Goal: Task Accomplishment & Management: Manage account settings

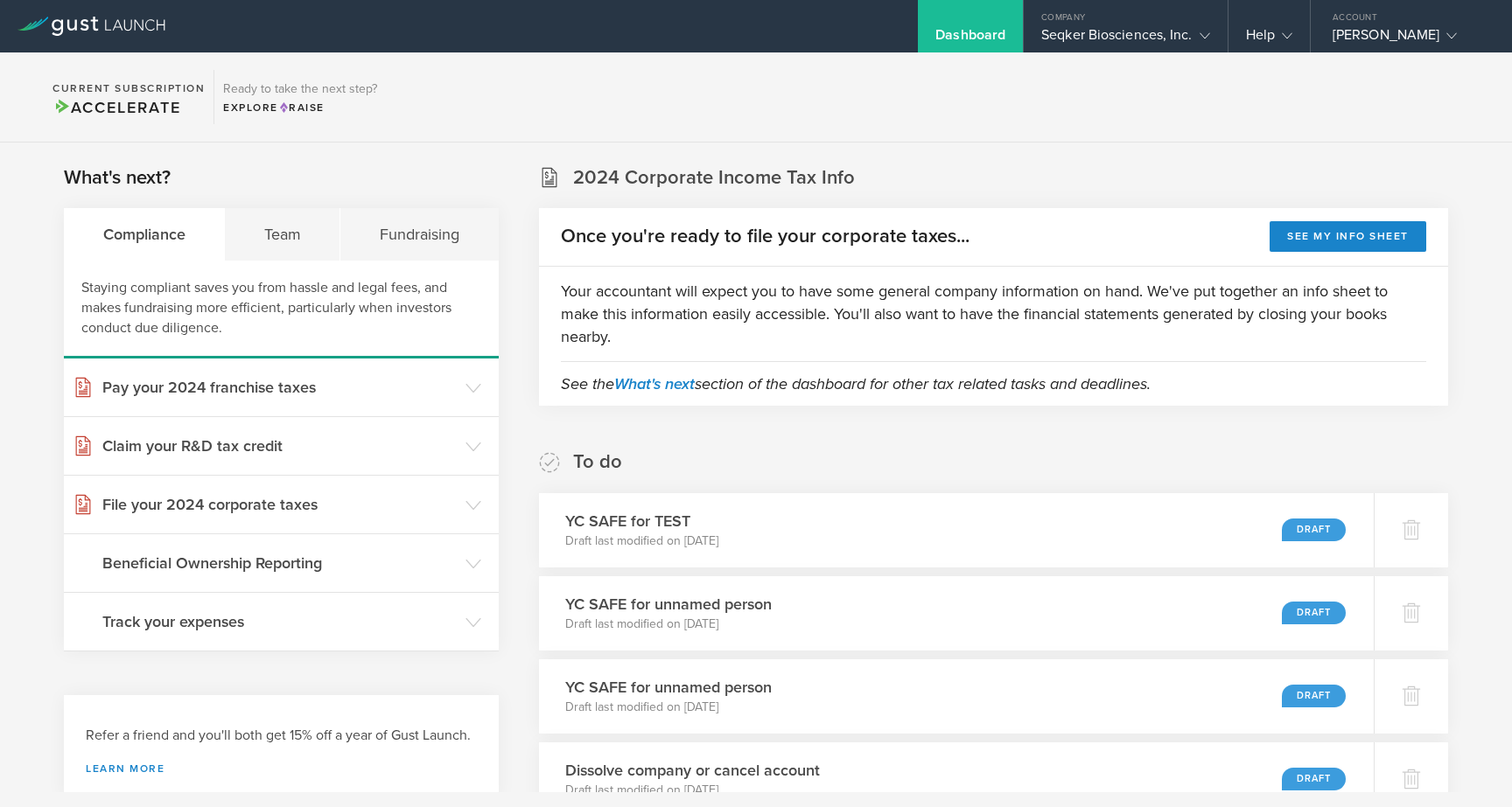
click at [1445, 94] on section "Current Subscription Accelerate Ready to take the next step? Explore Raise" at bounding box center [756, 97] width 1512 height 90
click at [1398, 34] on div "[PERSON_NAME]" at bounding box center [1407, 39] width 149 height 27
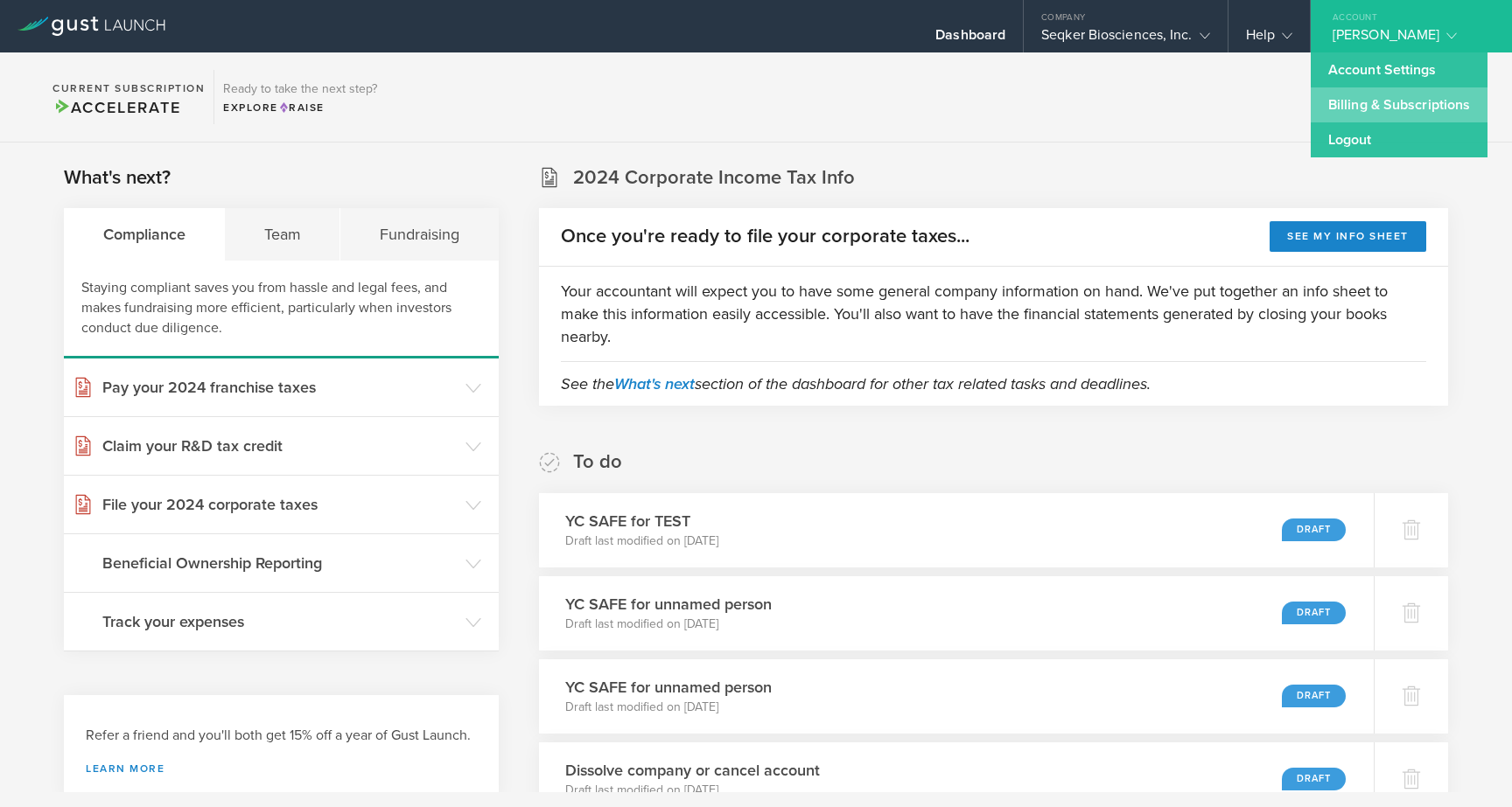
click at [1357, 98] on link "Billing & Subscriptions" at bounding box center [1399, 105] width 177 height 35
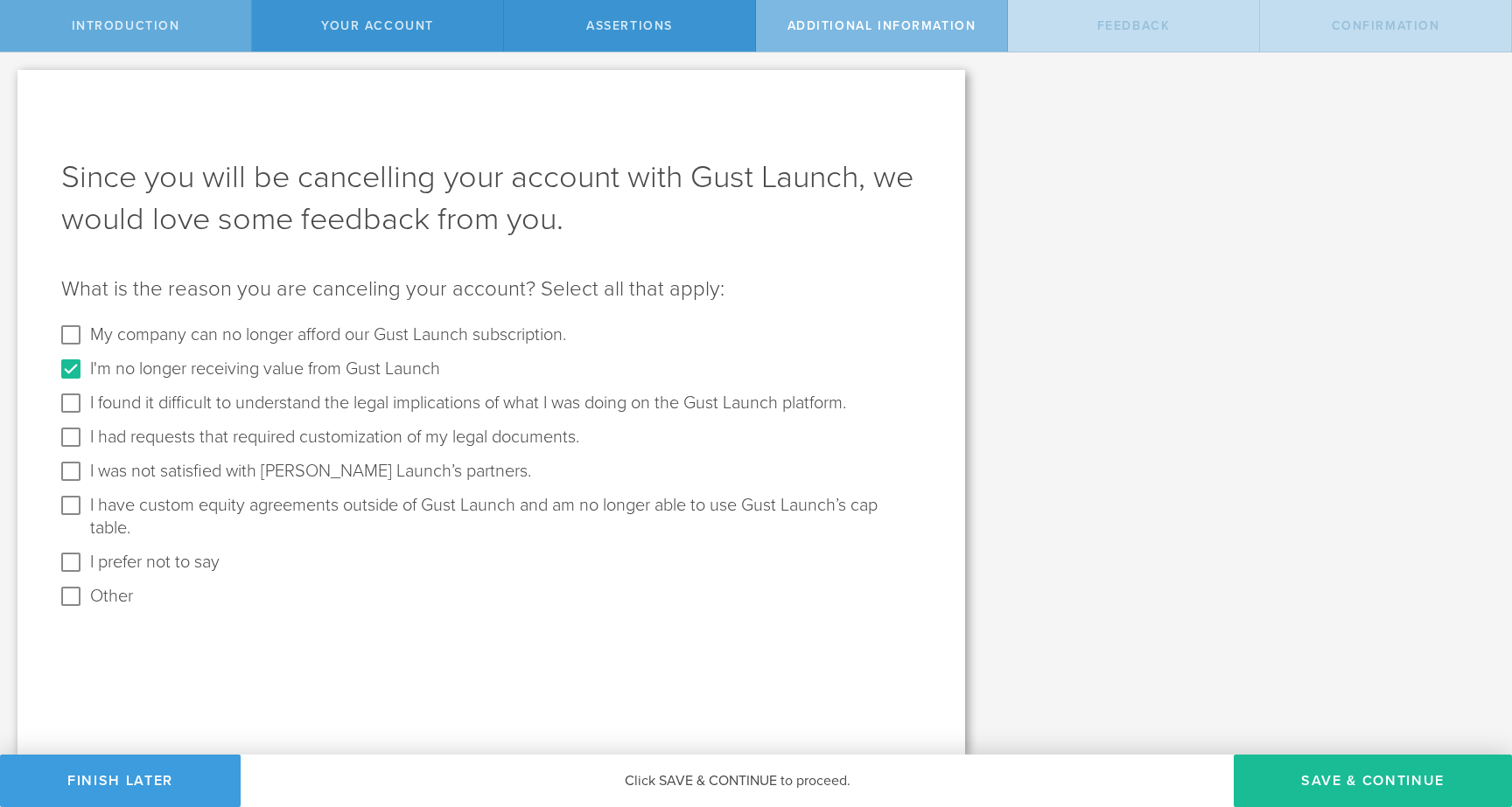
click at [123, 14] on div "Introduction" at bounding box center [126, 26] width 252 height 51
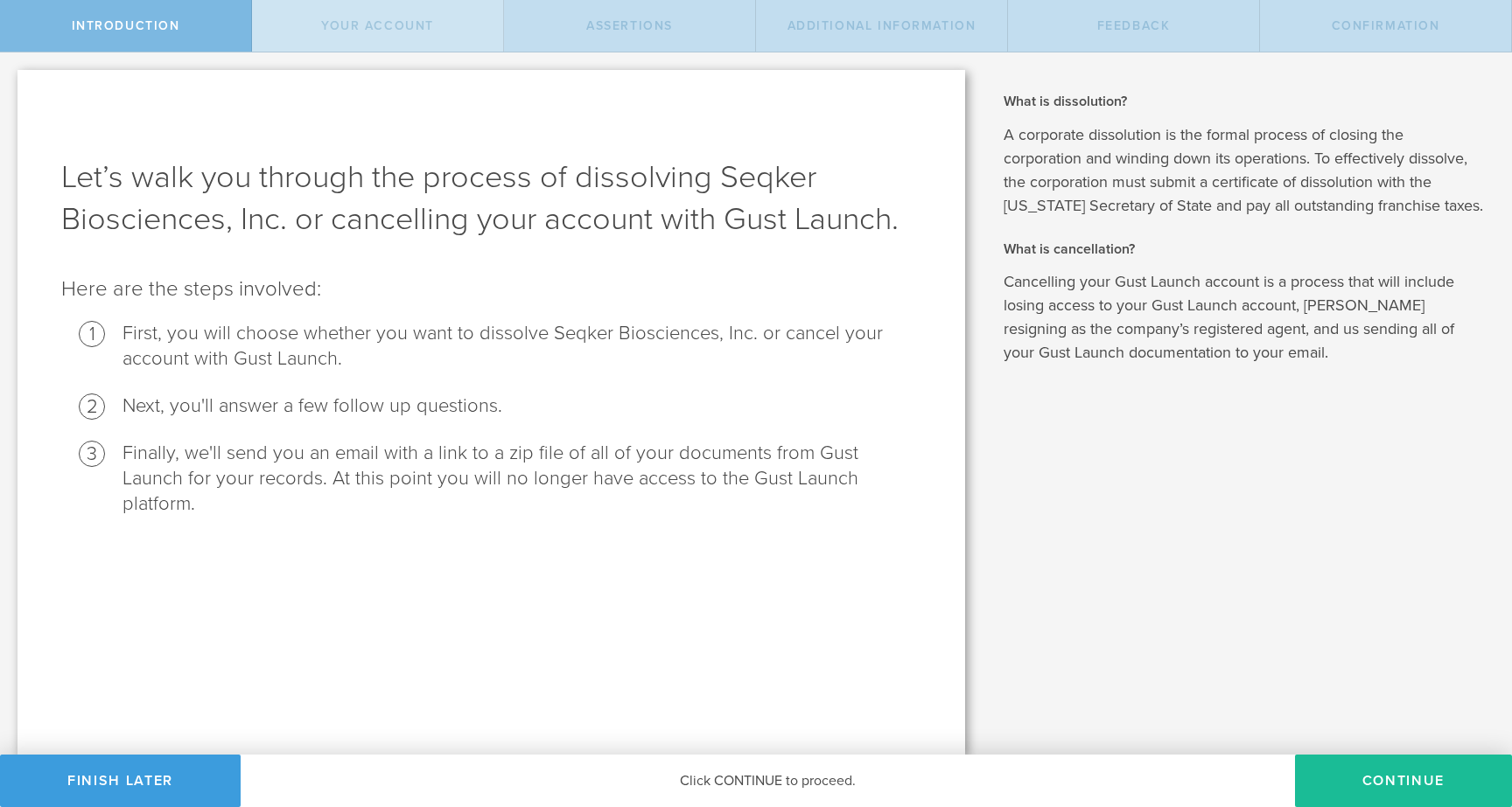
click at [328, 28] on span "Your Account" at bounding box center [377, 26] width 113 height 15
